Goal: Information Seeking & Learning: Learn about a topic

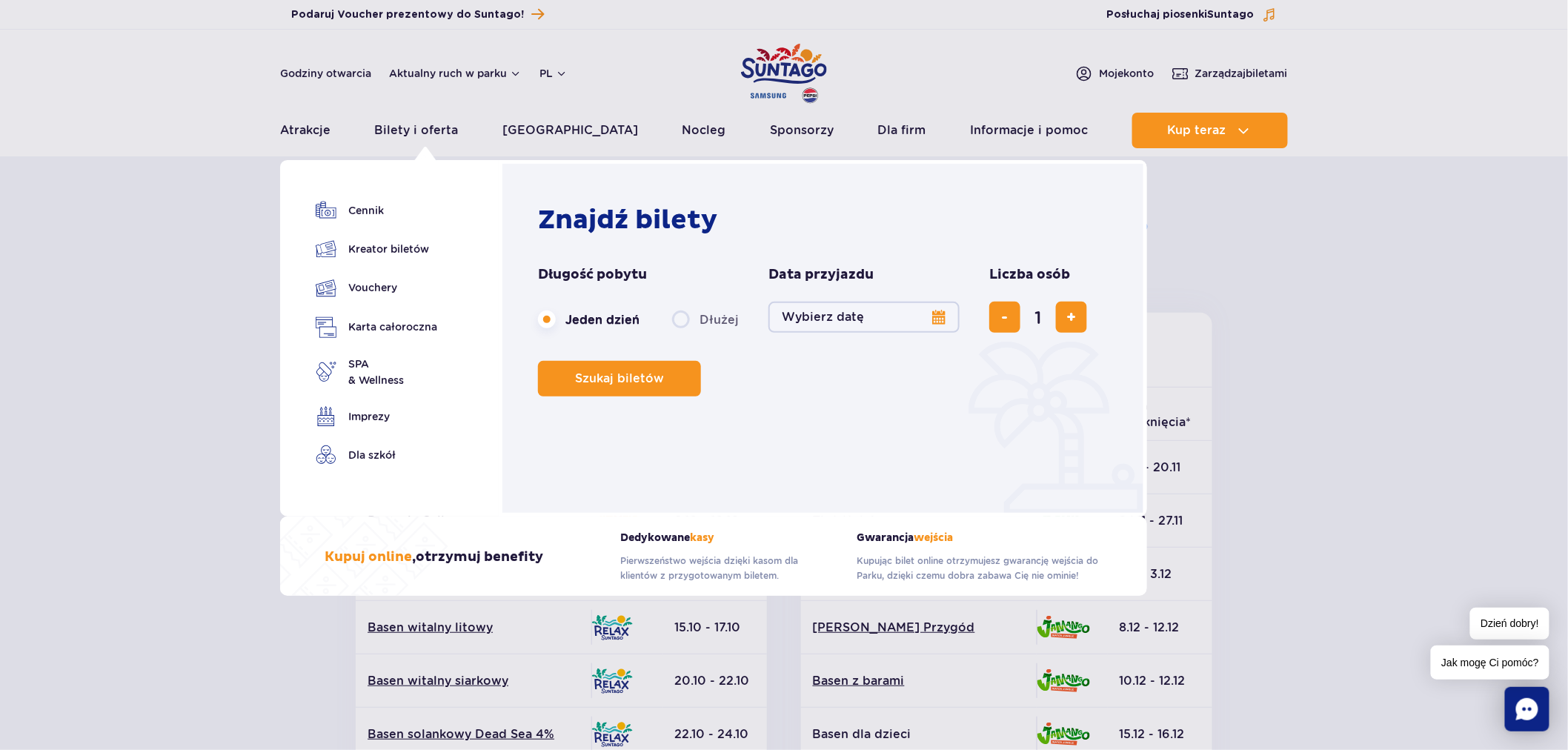
drag, startPoint x: 1234, startPoint y: 353, endPoint x: 1270, endPoint y: 323, distance: 46.9
click at [1247, 341] on section "Powrót do strony głównej Harmonogram prac konserwacyjnych 2025 Relax i Saunaria…" at bounding box center [784, 690] width 1568 height 1062
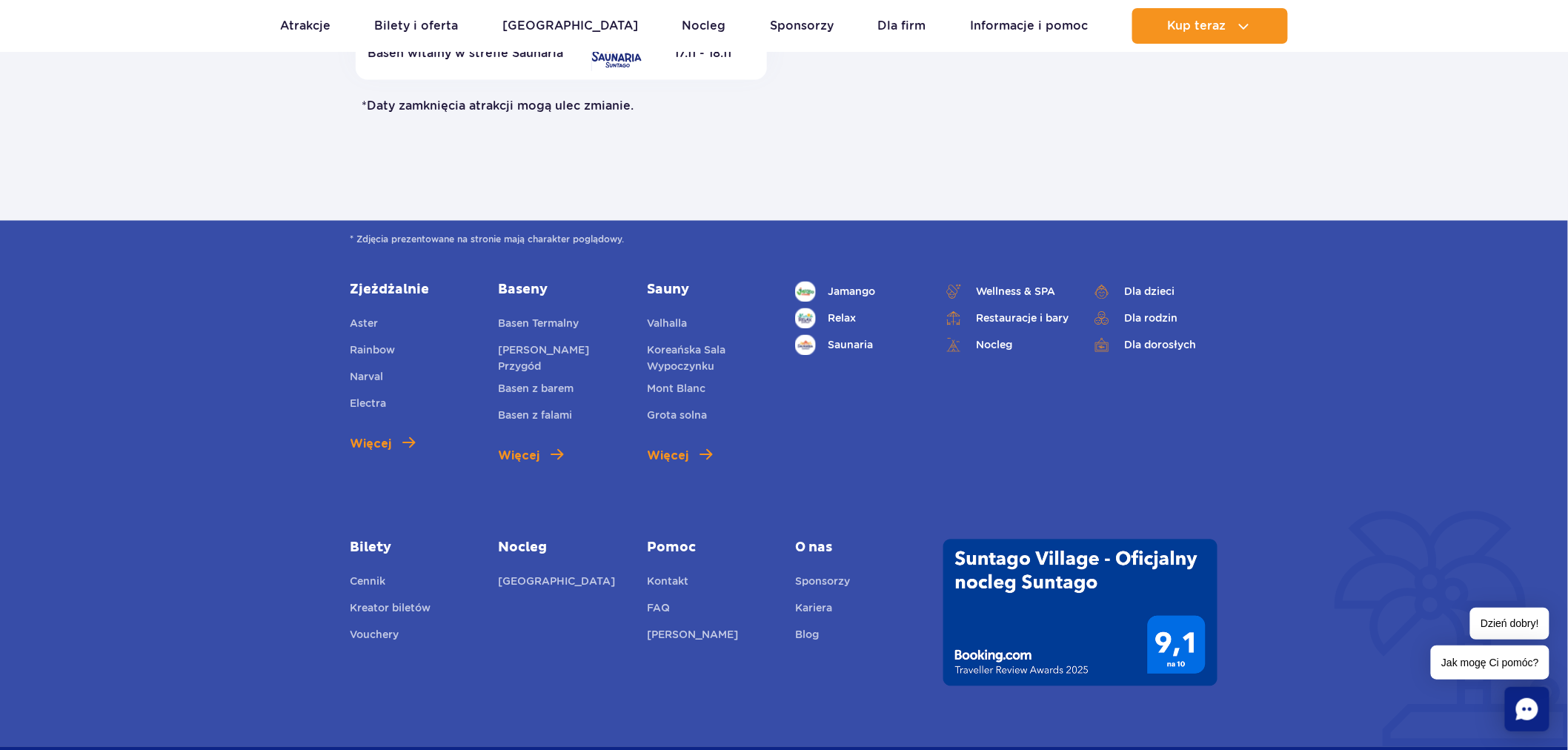
scroll to position [1343, 0]
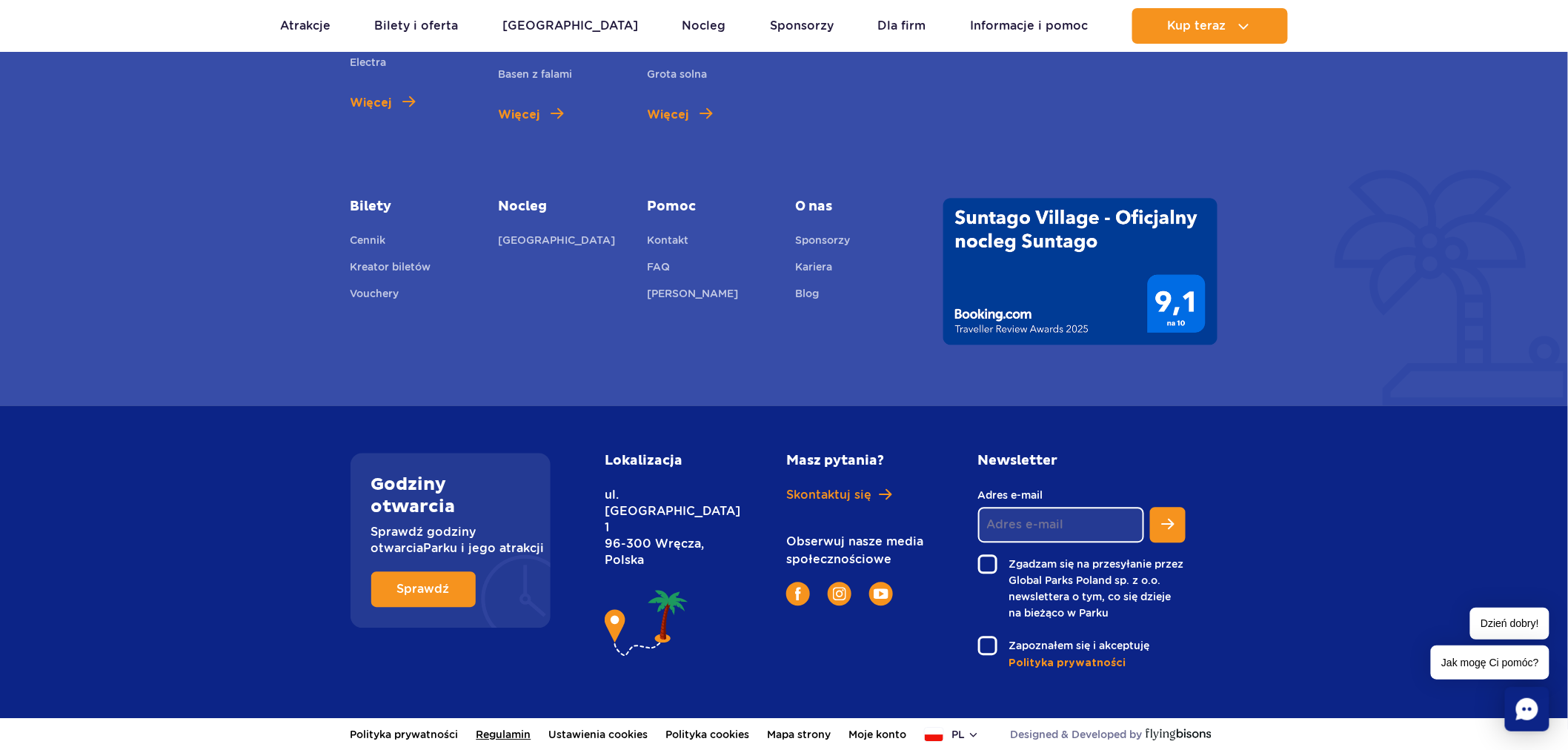
click at [528, 736] on link "Regulamin" at bounding box center [504, 734] width 55 height 33
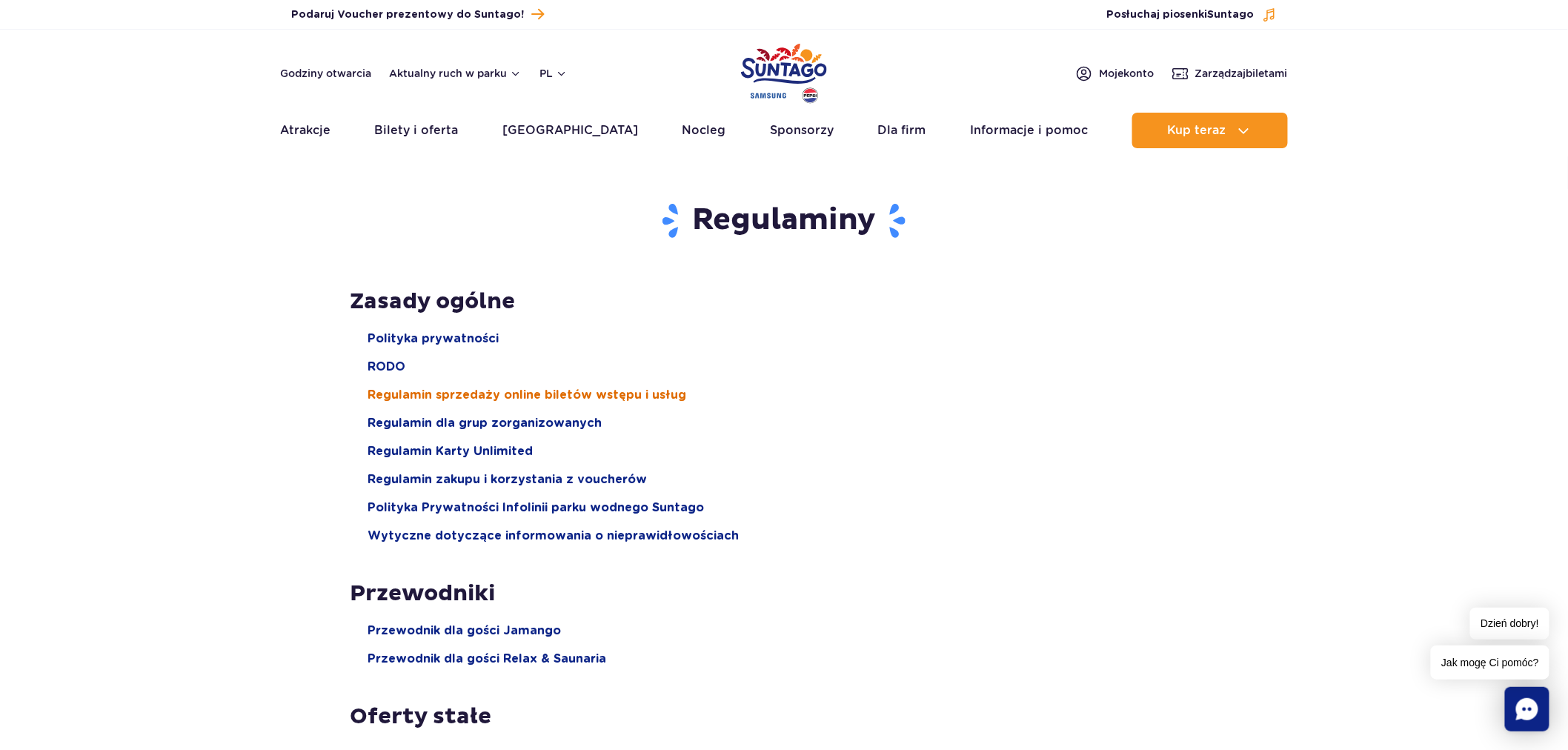
click at [580, 388] on span "Regulamin sprzedaży online biletów wstępu i usług" at bounding box center [527, 395] width 319 height 17
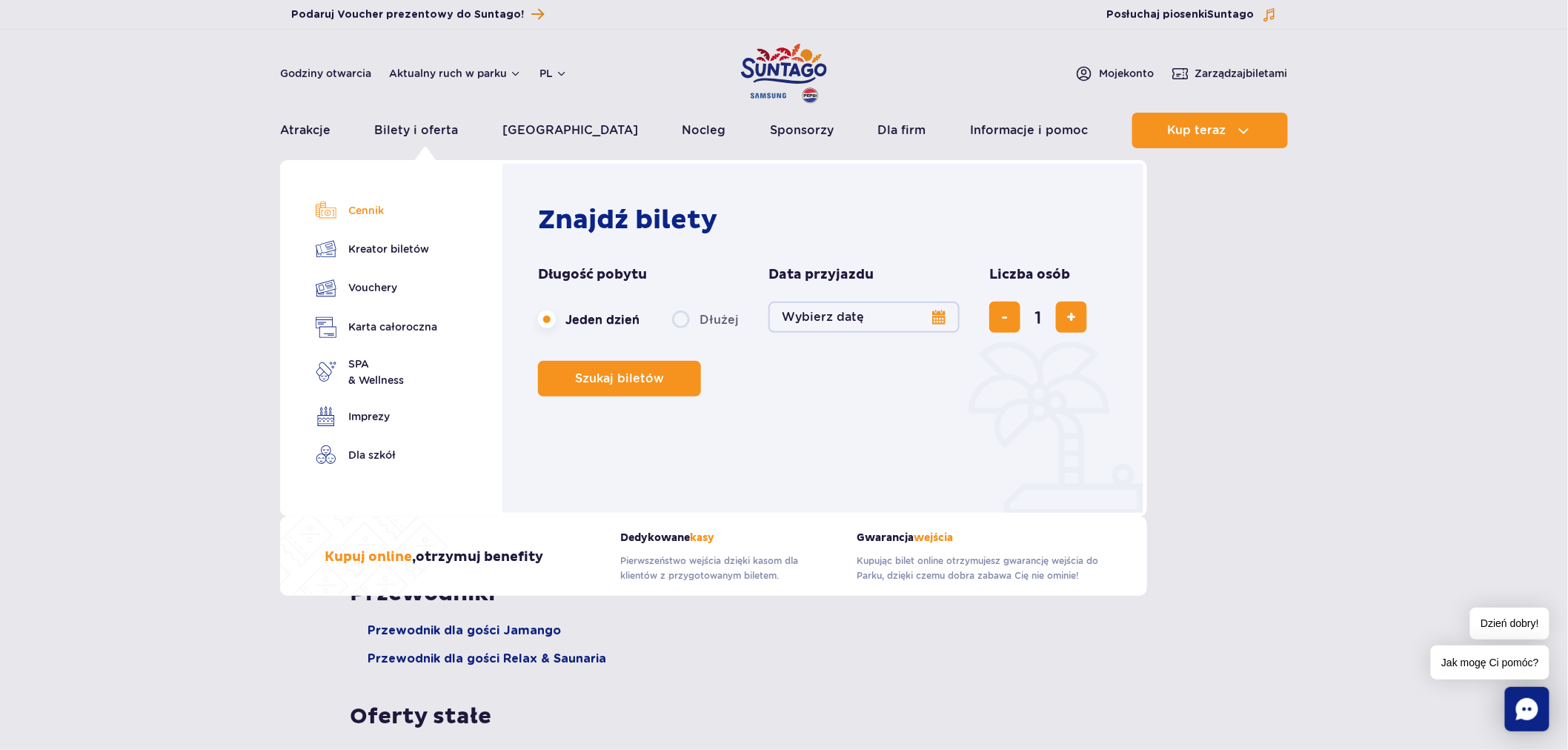
click at [375, 202] on link "Cennik" at bounding box center [376, 210] width 121 height 21
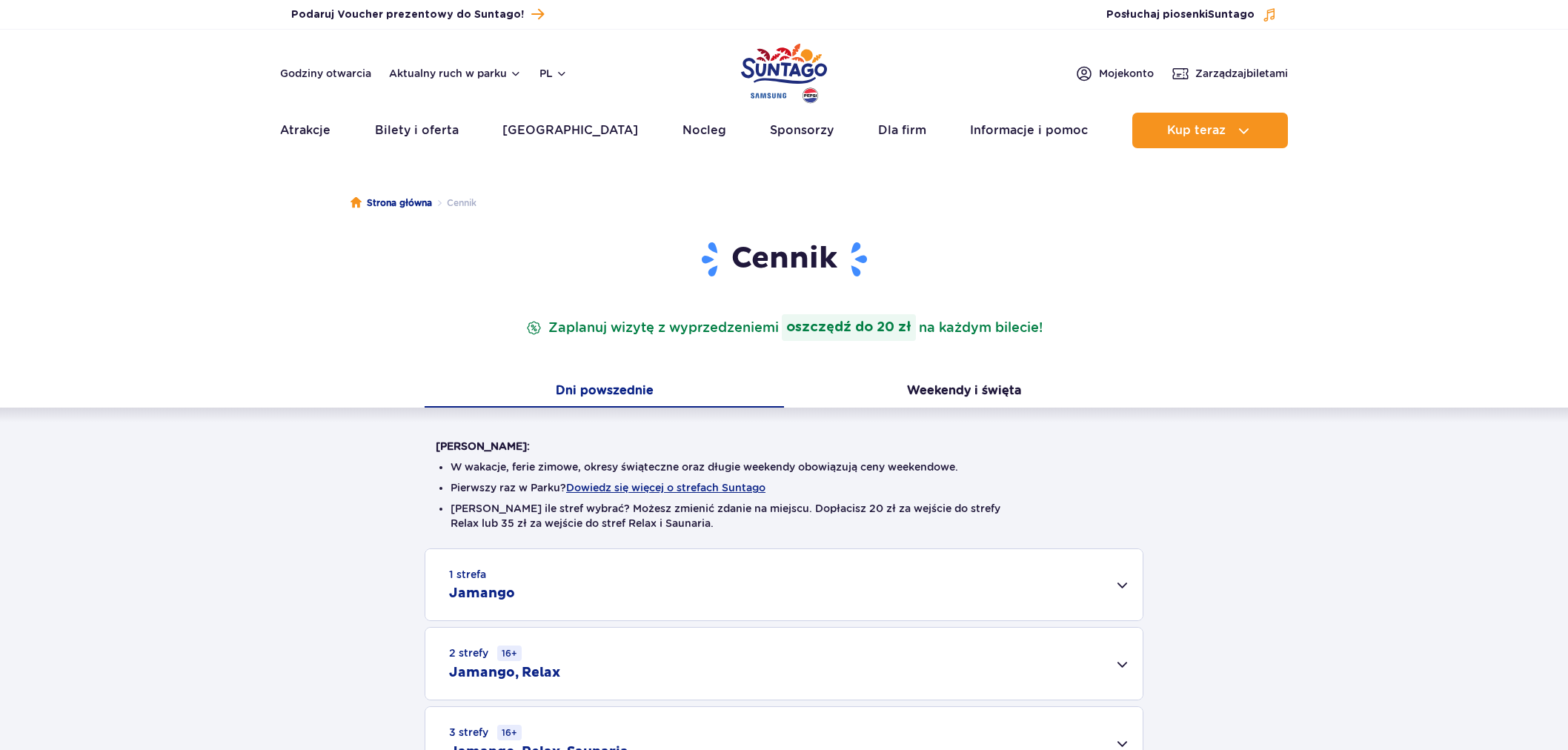
click at [929, 386] on button "Weekendy i święta" at bounding box center [964, 392] width 360 height 31
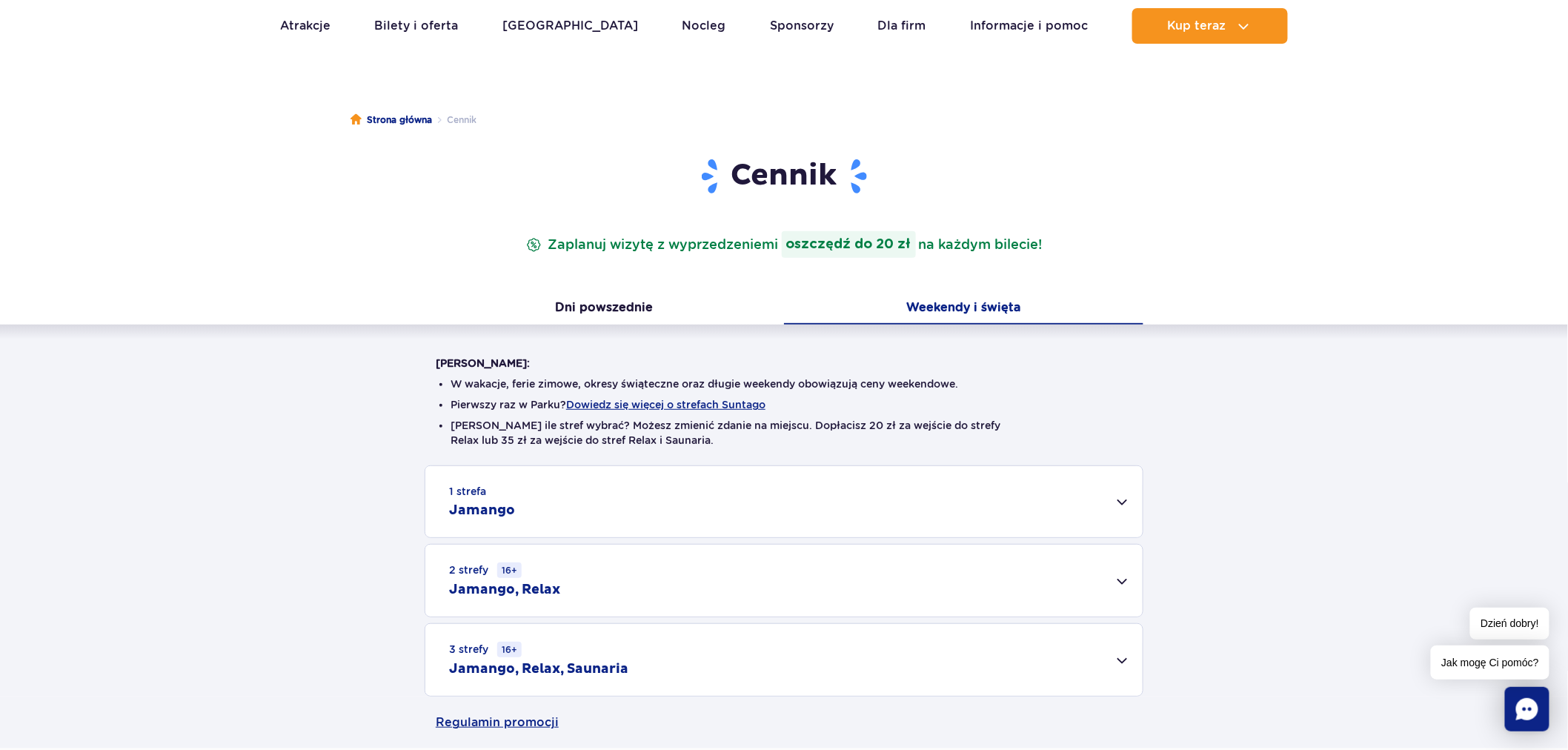
scroll to position [83, 0]
click at [759, 569] on div "2 strefy 16+ Jamango, Relax" at bounding box center [783, 581] width 717 height 72
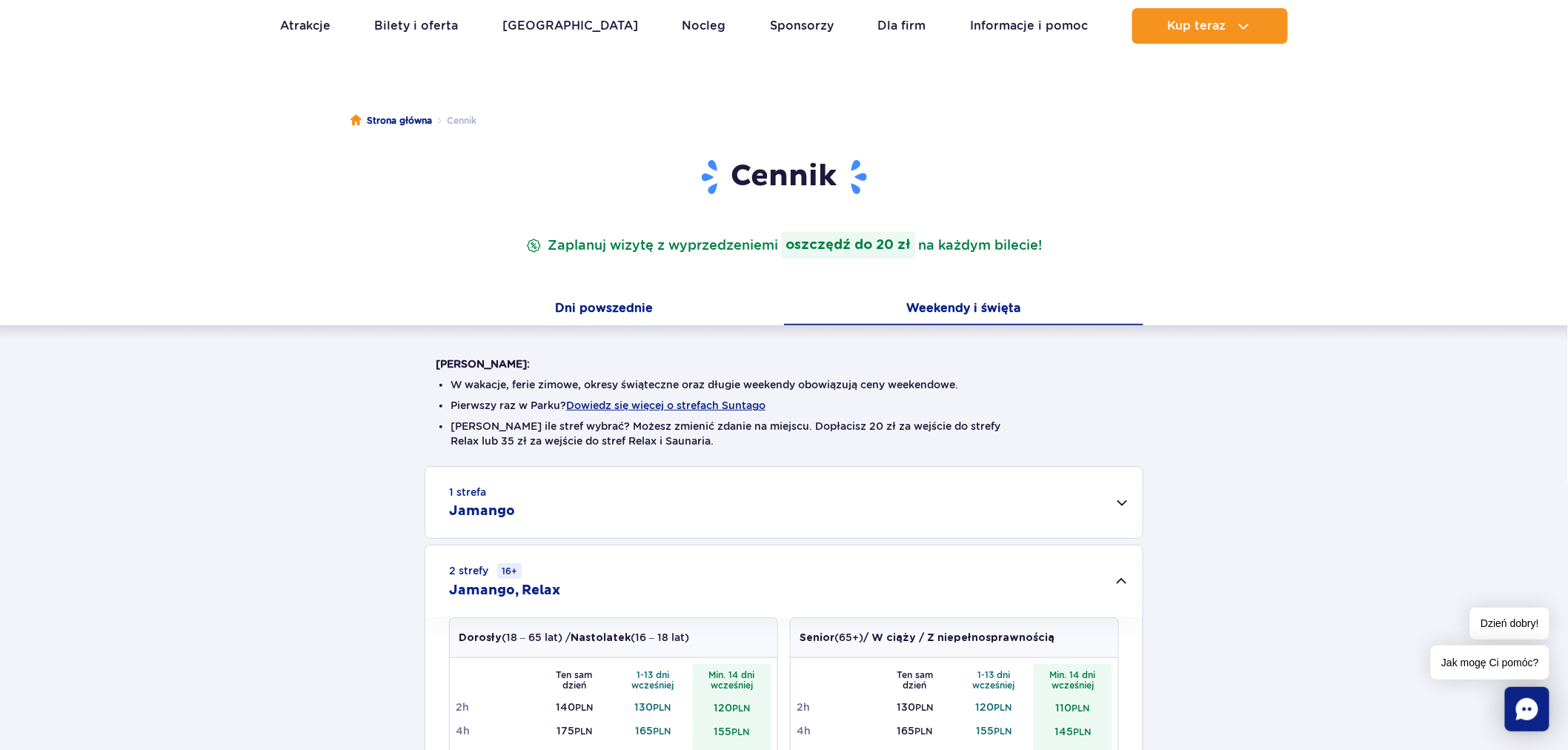
click at [640, 301] on button "Dni powszednie" at bounding box center [605, 310] width 360 height 31
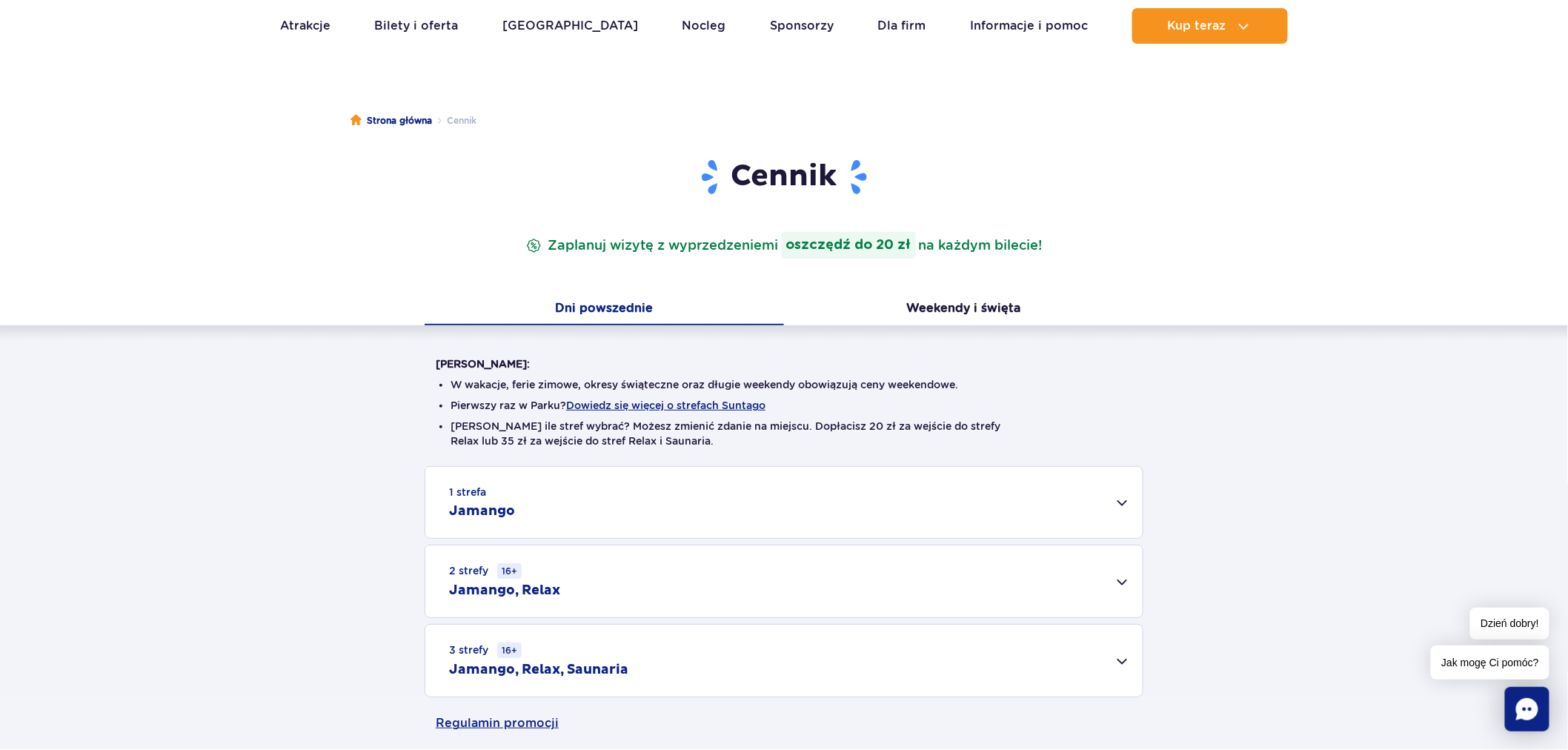
click at [638, 583] on div "2 strefy 16+ Jamango, Relax" at bounding box center [783, 581] width 717 height 72
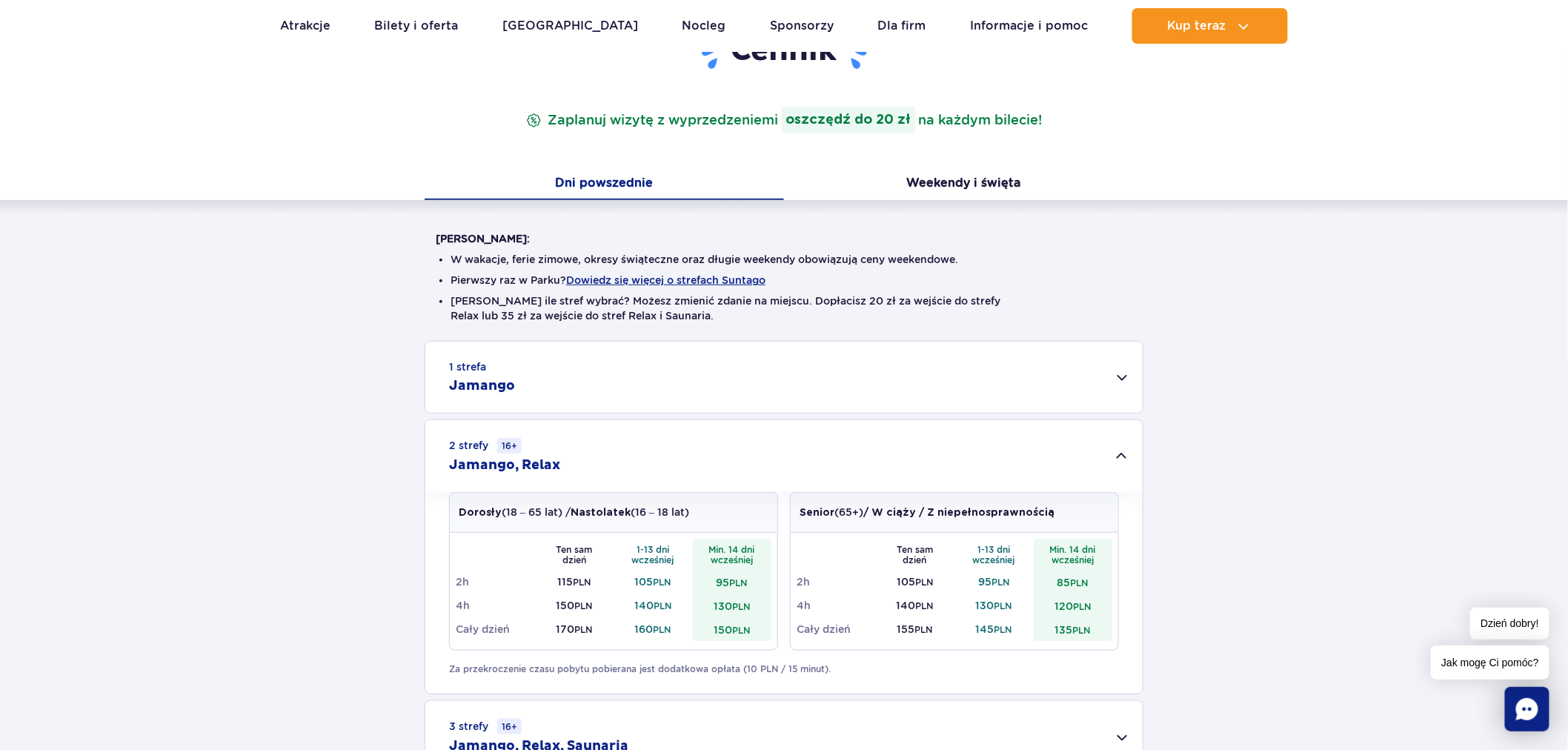
scroll to position [0, 0]
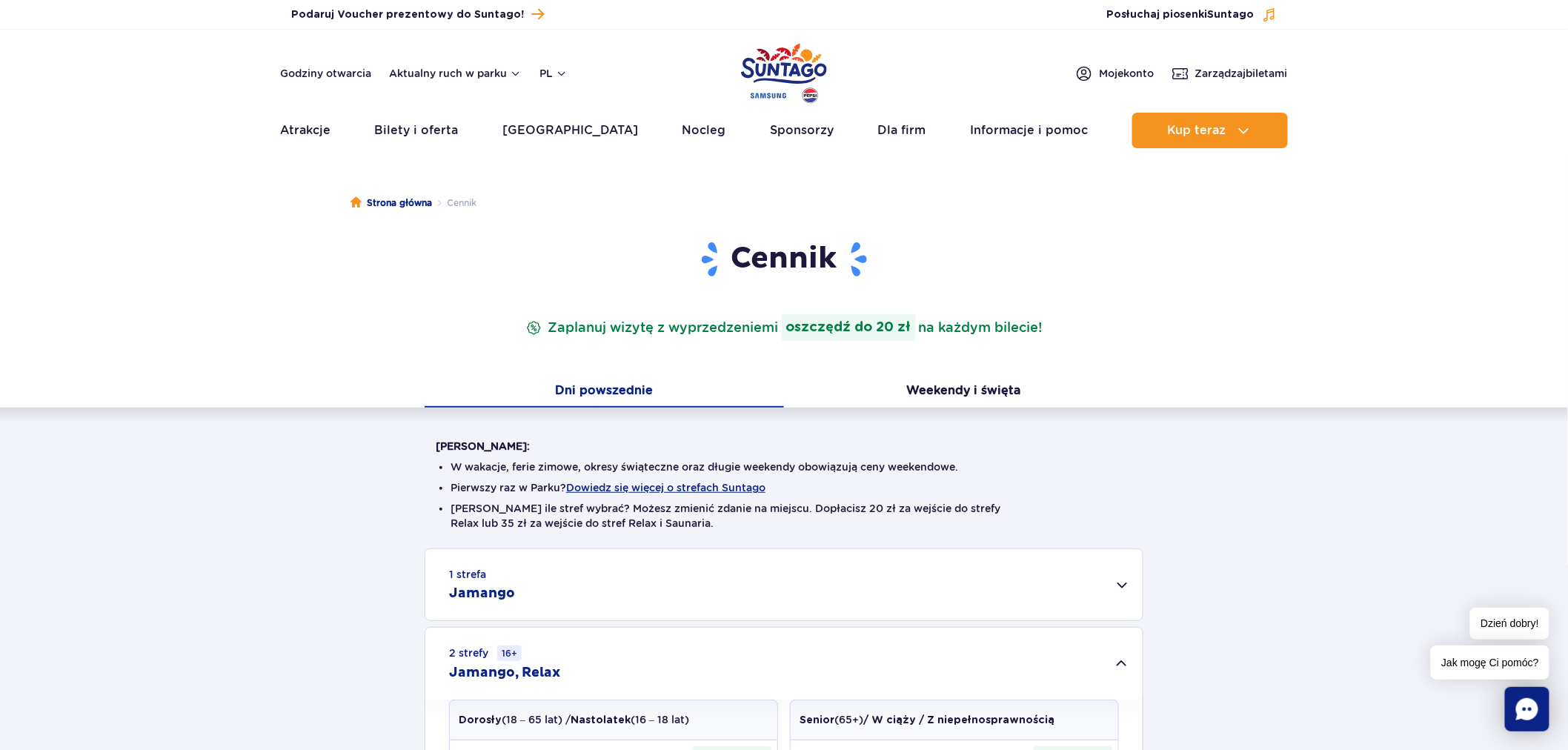
click at [1047, 483] on li "Pierwszy raz w Parku? Dowiedz się więcej o strefach Suntago" at bounding box center [784, 487] width 667 height 15
